Goal: Information Seeking & Learning: Check status

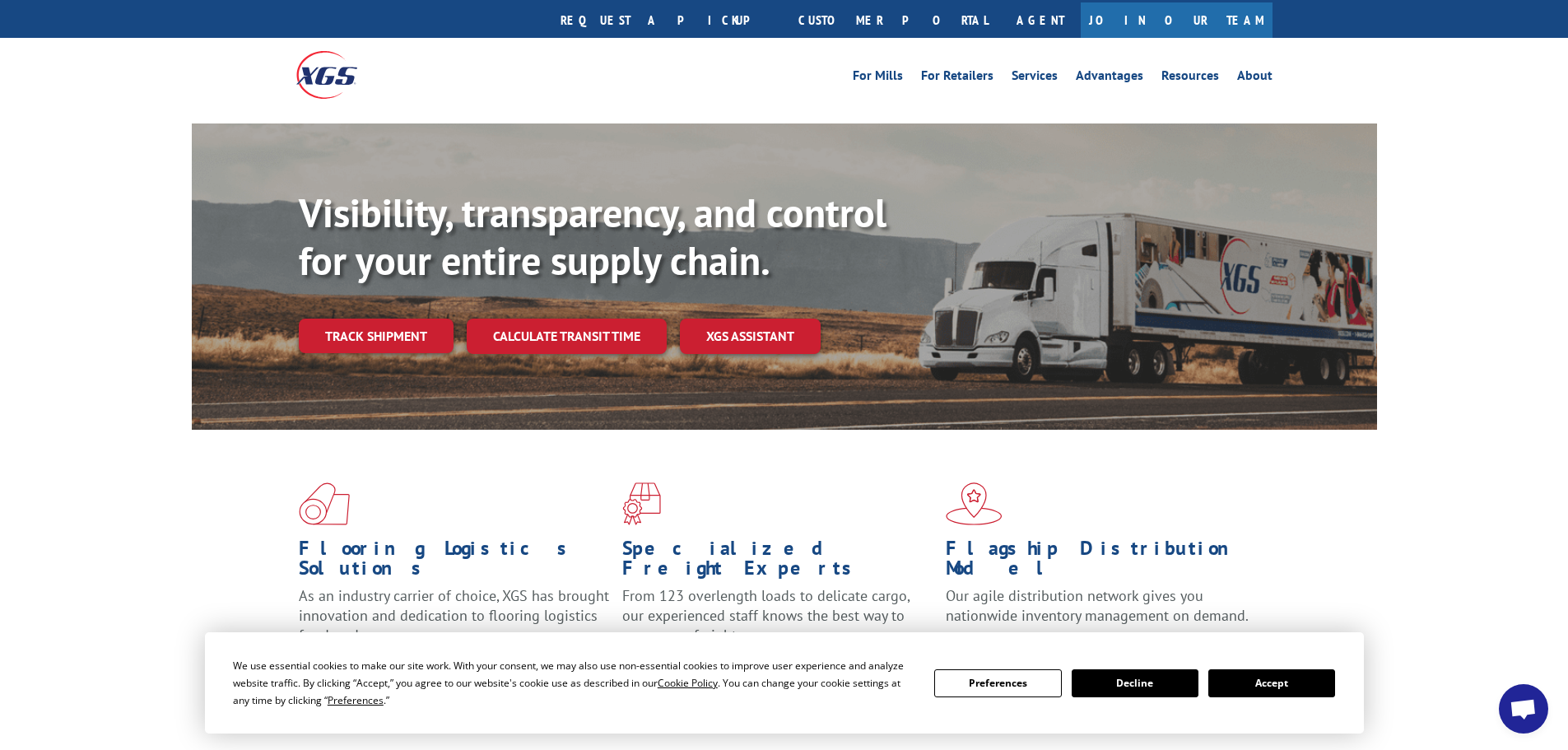
scroll to position [82, 0]
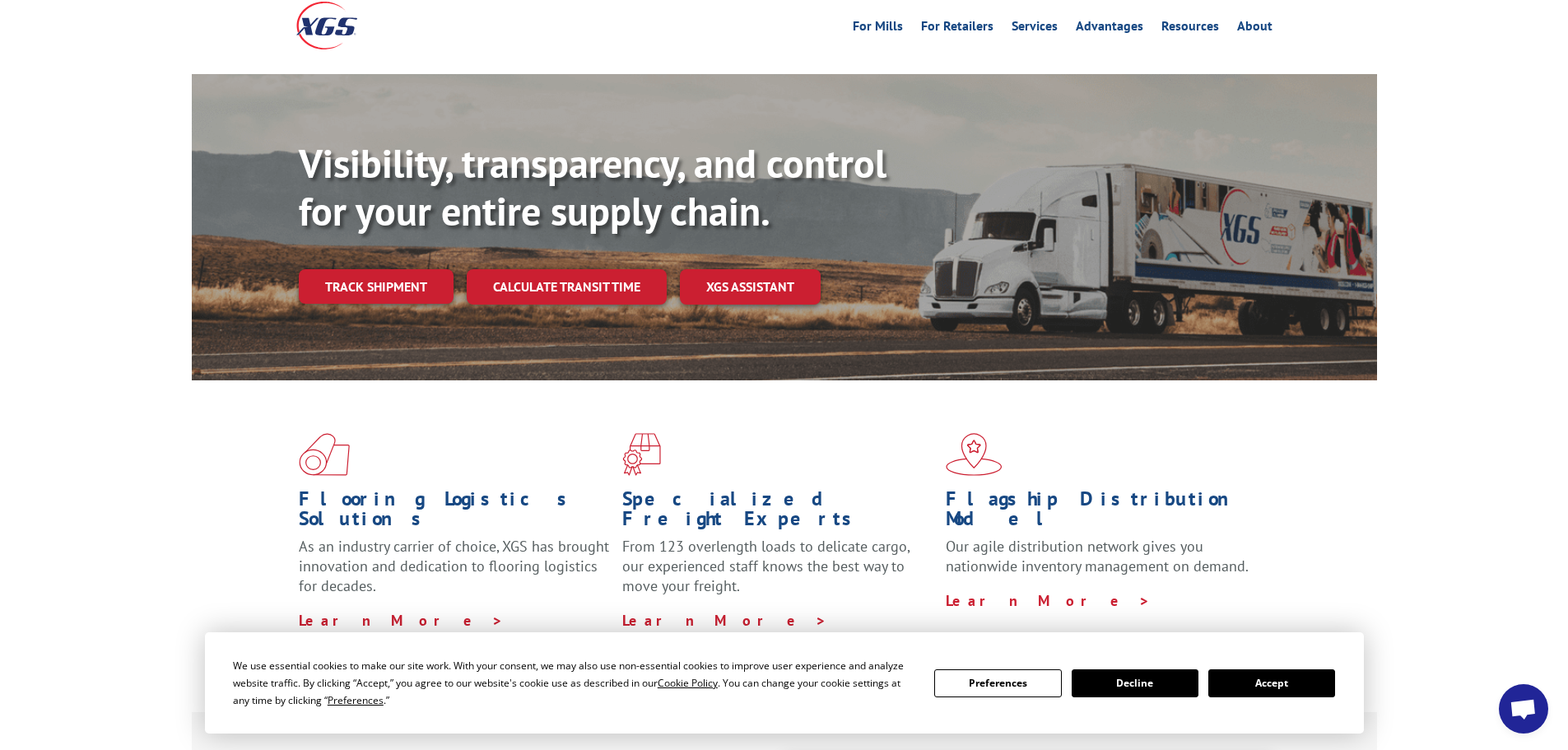
click at [1257, 675] on button "Accept" at bounding box center [1272, 683] width 127 height 28
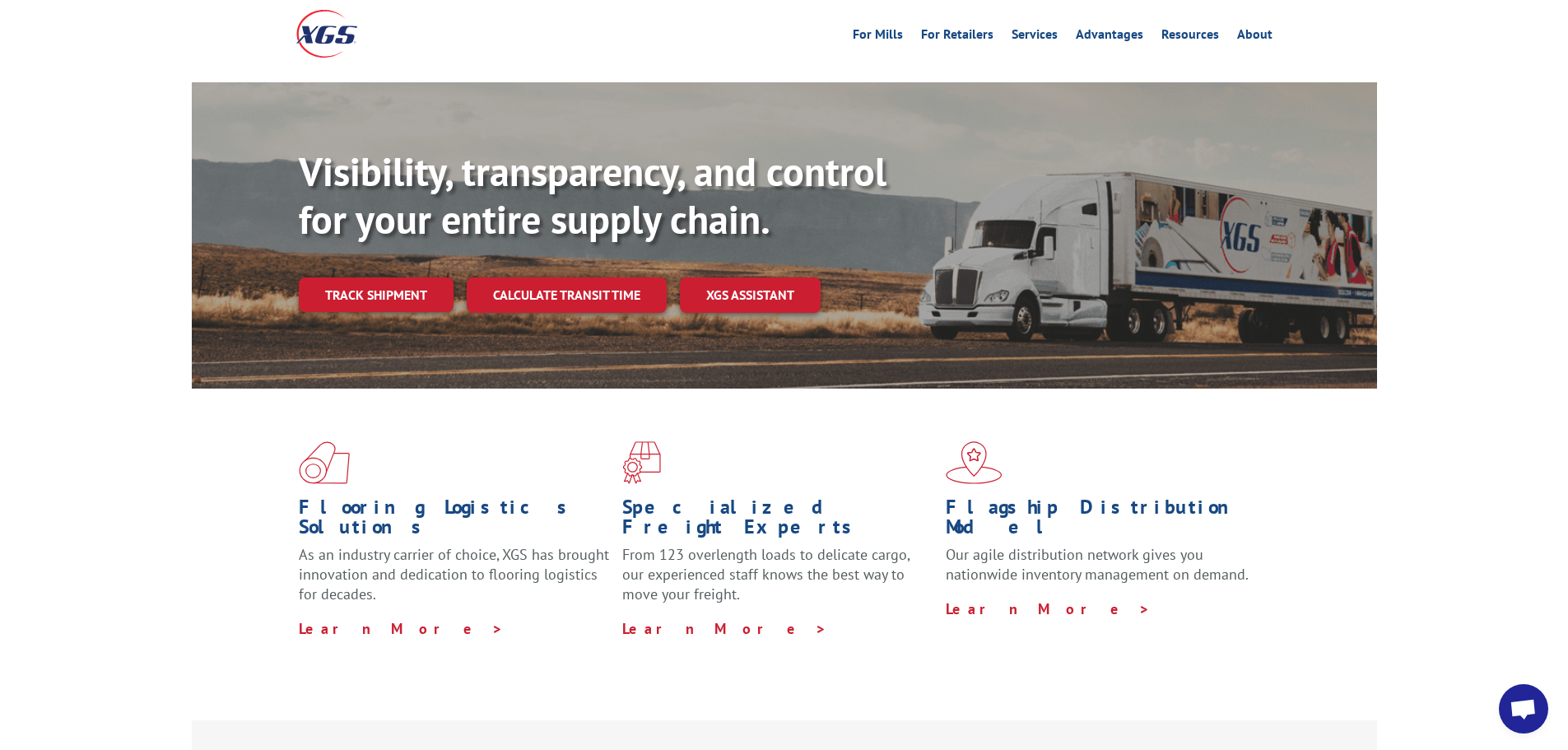
scroll to position [0, 0]
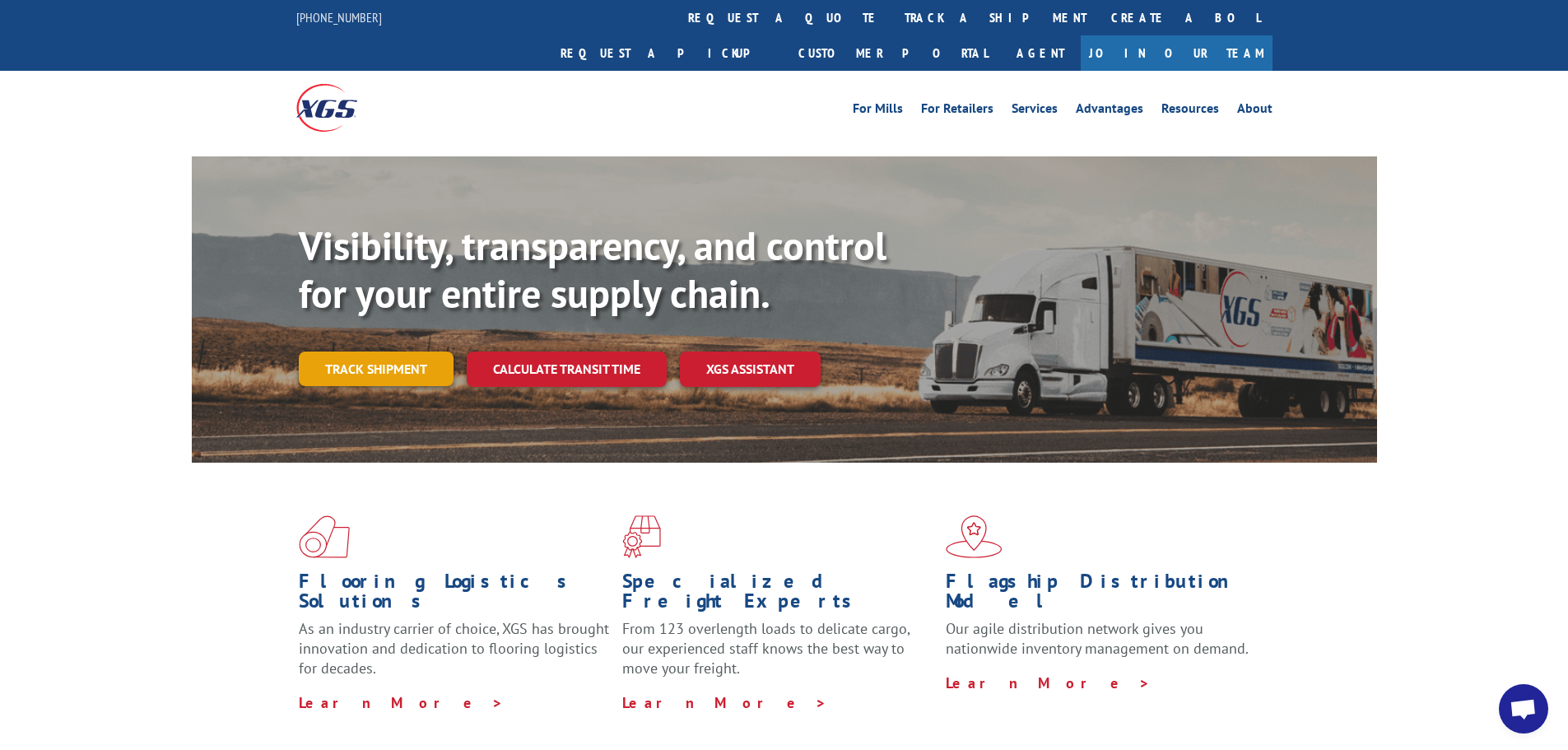
click at [391, 352] on link "Track shipment" at bounding box center [376, 369] width 155 height 35
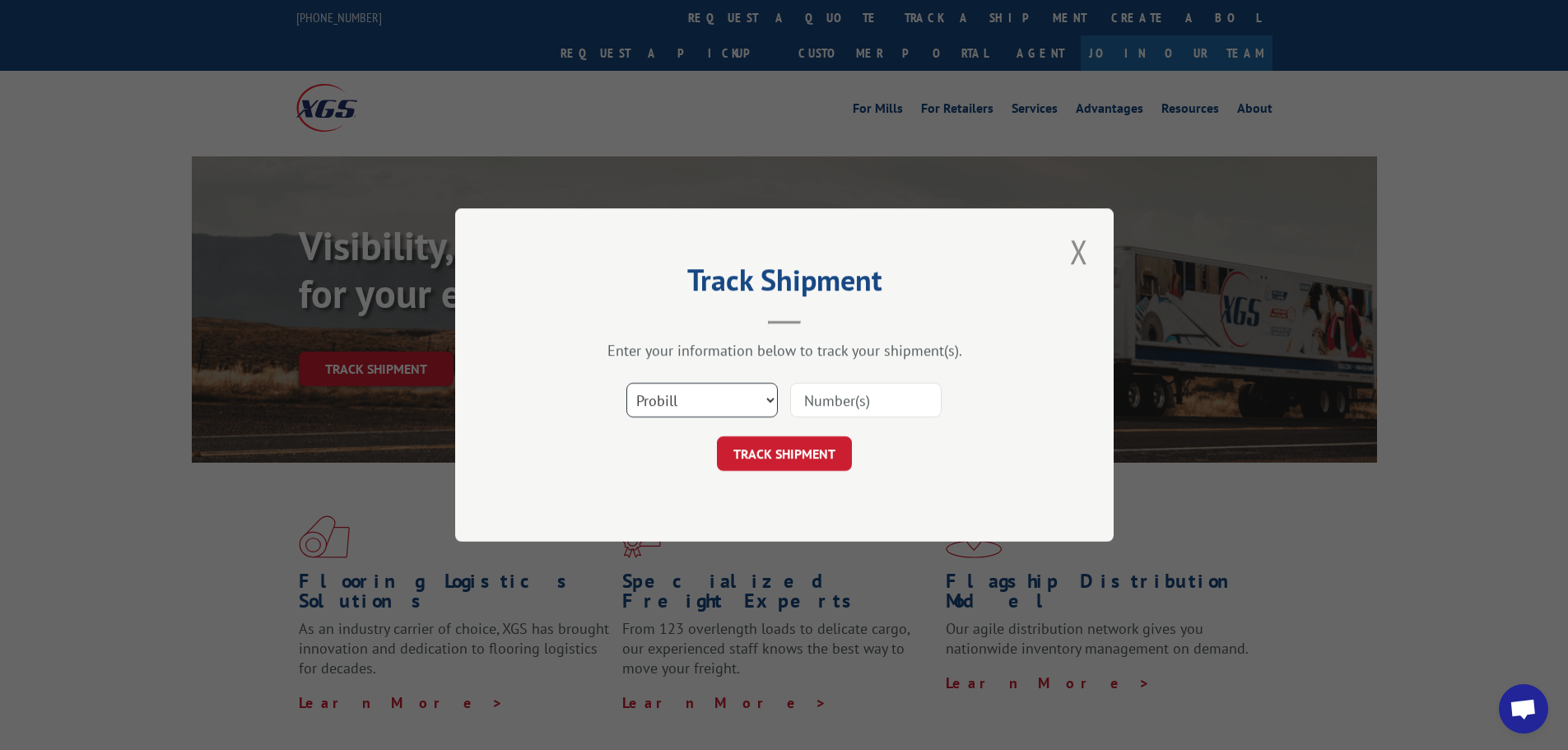
click at [719, 394] on select "Select category... Probill BOL PO" at bounding box center [702, 400] width 152 height 35
select select "bol"
click at [627, 383] on select "Select category... Probill BOL PO" at bounding box center [702, 400] width 152 height 35
click at [848, 411] on input at bounding box center [866, 400] width 152 height 35
type input "5953190"
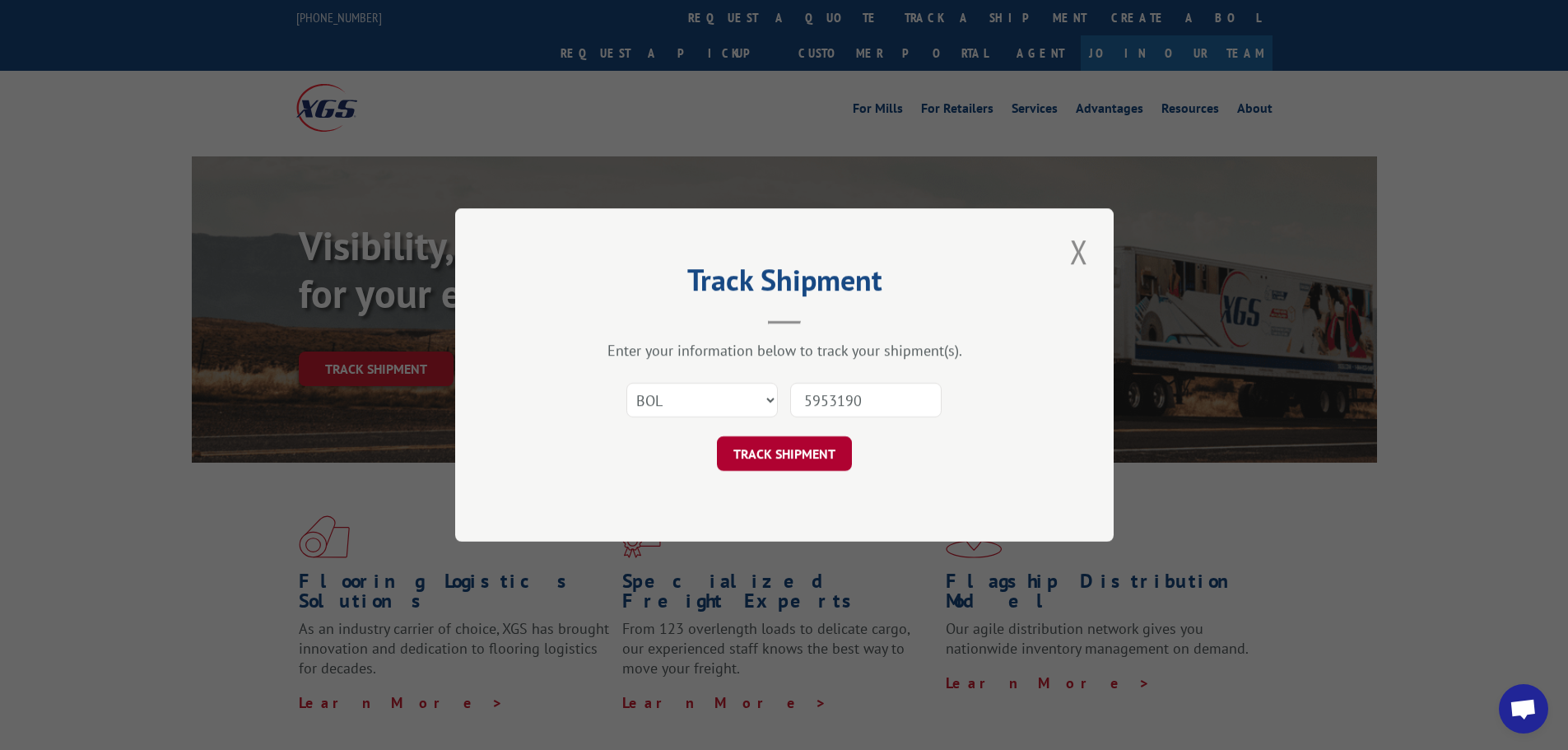
click at [774, 456] on button "TRACK SHIPMENT" at bounding box center [784, 453] width 135 height 35
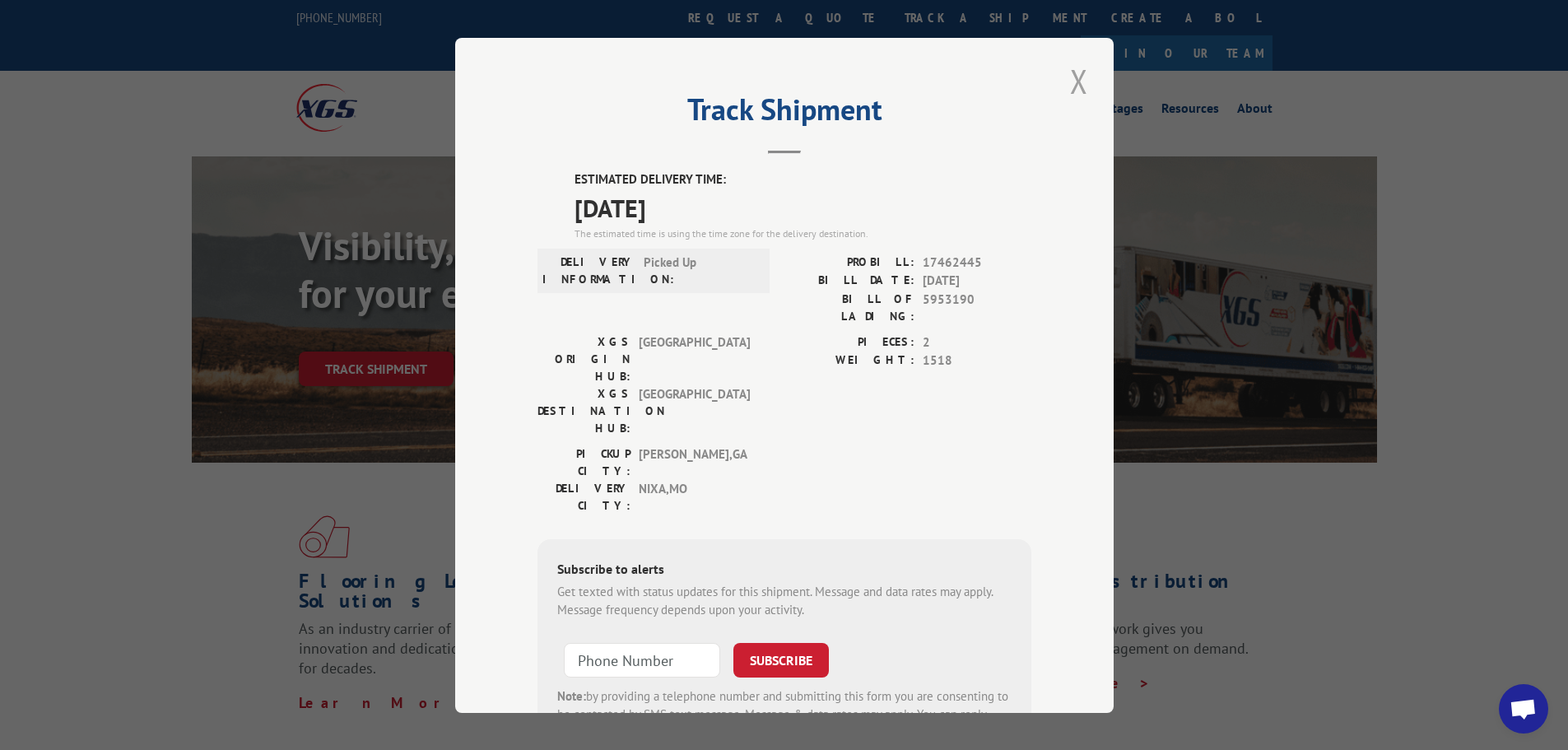
click at [1073, 78] on button "Close modal" at bounding box center [1079, 81] width 28 height 45
